Goal: Find specific page/section: Find specific page/section

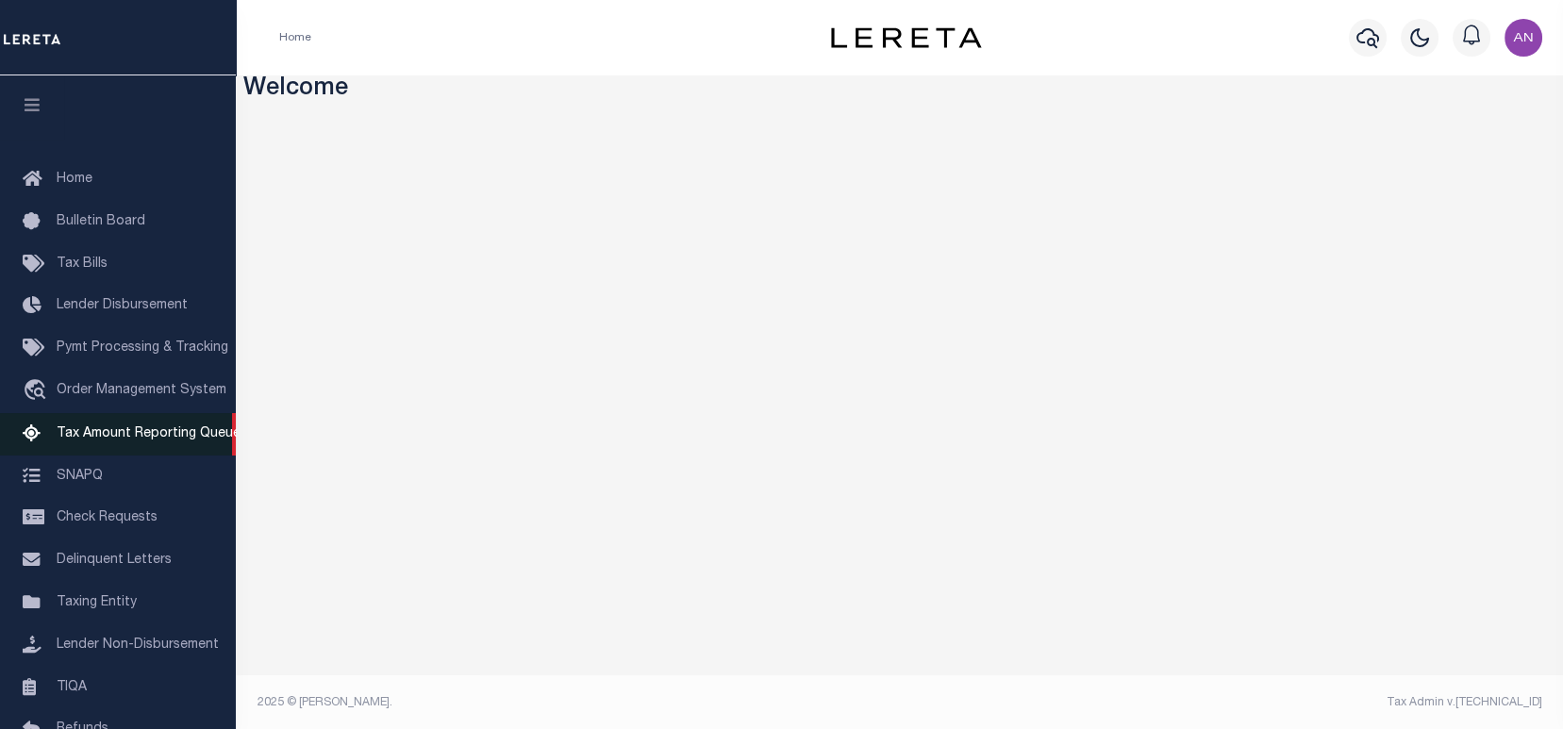
click at [118, 440] on span "Tax Amount Reporting Queue" at bounding box center [149, 433] width 184 height 13
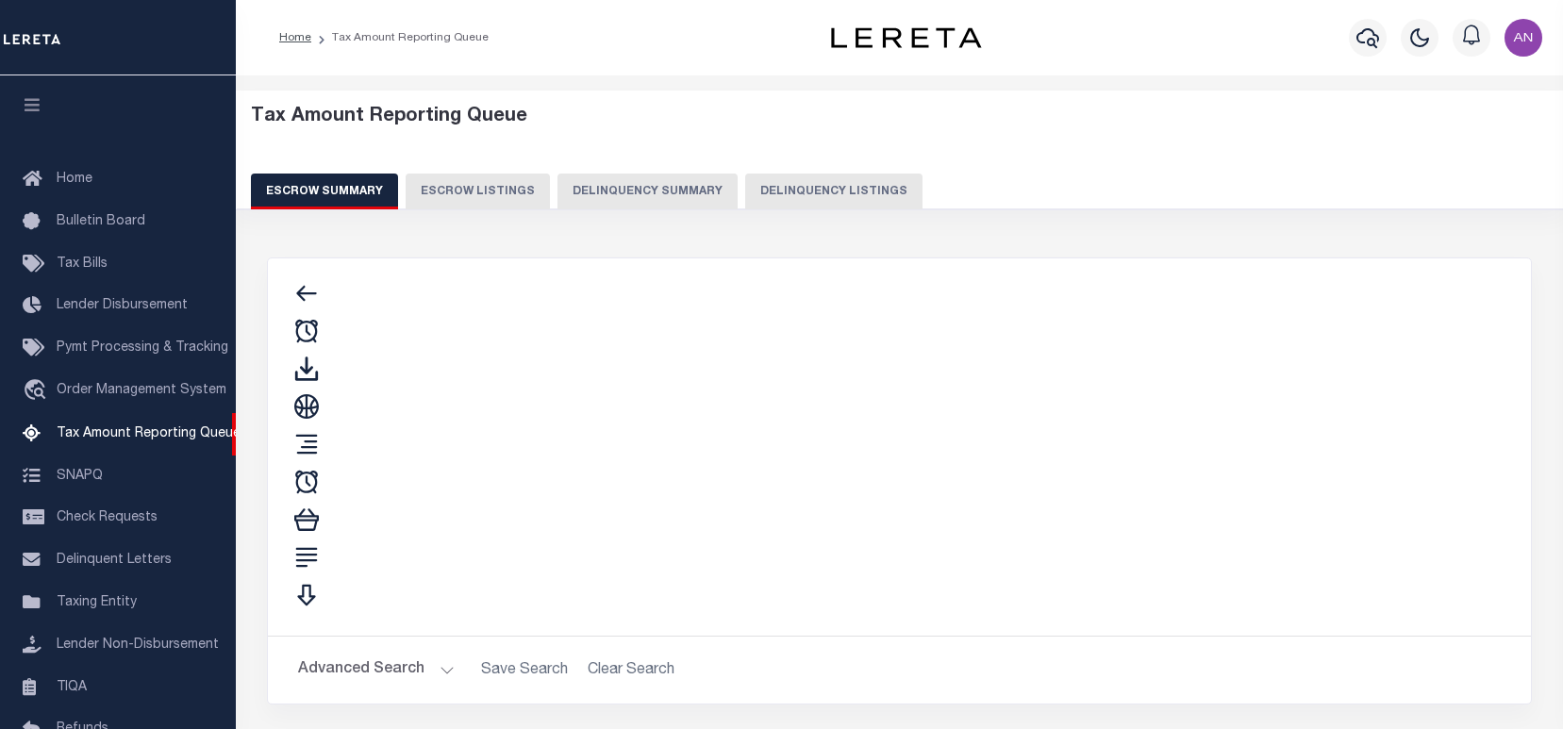
select select "100"
